Goal: Task Accomplishment & Management: Complete application form

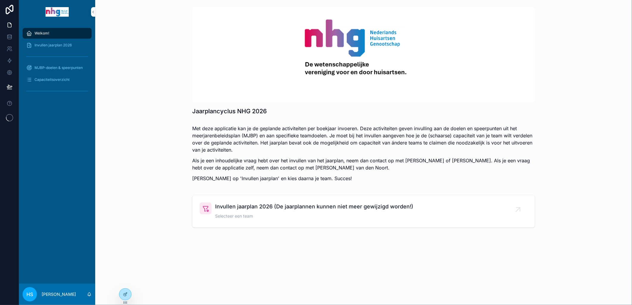
click at [50, 44] on span "Invullen jaarplan 2026" at bounding box center [53, 45] width 37 height 5
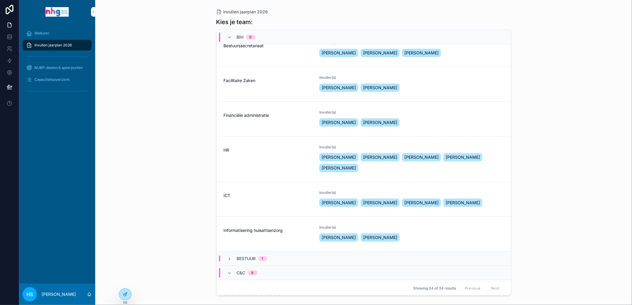
scroll to position [33, 0]
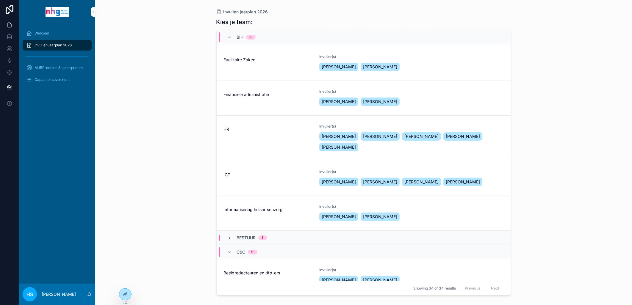
click at [238, 179] on div "ICT" at bounding box center [268, 179] width 89 height 18
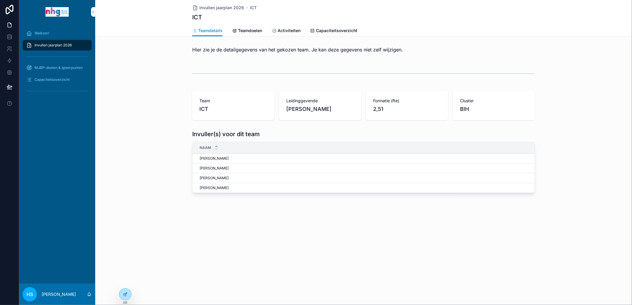
click at [285, 30] on span "Activiteiten" at bounding box center [289, 31] width 23 height 6
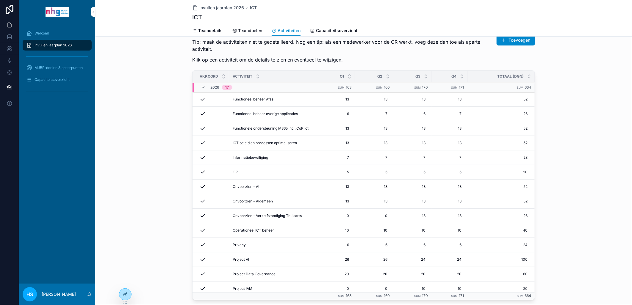
scroll to position [33, 0]
